Goal: Download file/media

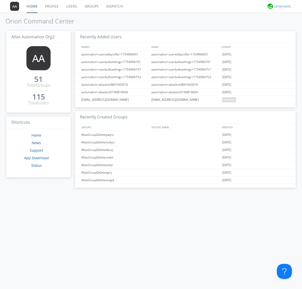
click at [283, 6] on div "orionvontas+atlas+automation+org2" at bounding box center [283, 6] width 19 height 5
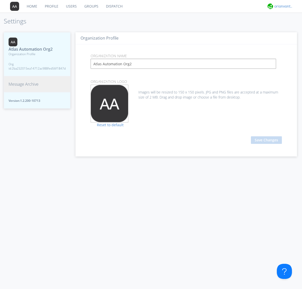
click at [23, 84] on span "Message Archive" at bounding box center [24, 84] width 30 height 6
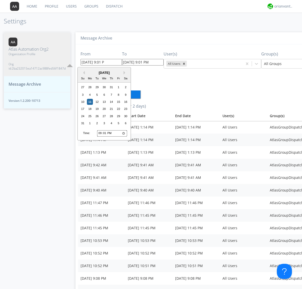
type input "[DATE] 9:01 PM"
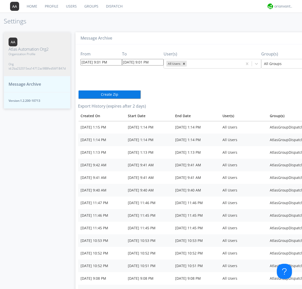
click at [183, 63] on icon "Remove All Users" at bounding box center [184, 64] width 2 height 2
click at [188, 63] on input "text" at bounding box center [188, 63] width 1 height 5
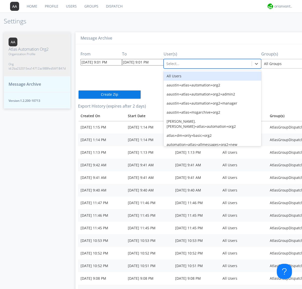
click at [276, 63] on div at bounding box center [301, 64] width 74 height 6
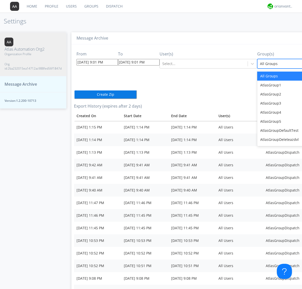
click at [74, 90] on button "Create Zip" at bounding box center [105, 94] width 63 height 9
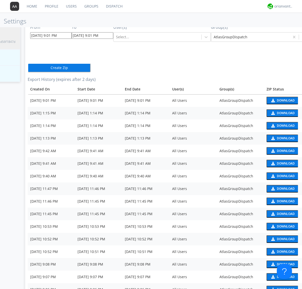
click at [277, 100] on div "Download" at bounding box center [286, 100] width 18 height 3
